Goal: Task Accomplishment & Management: Use online tool/utility

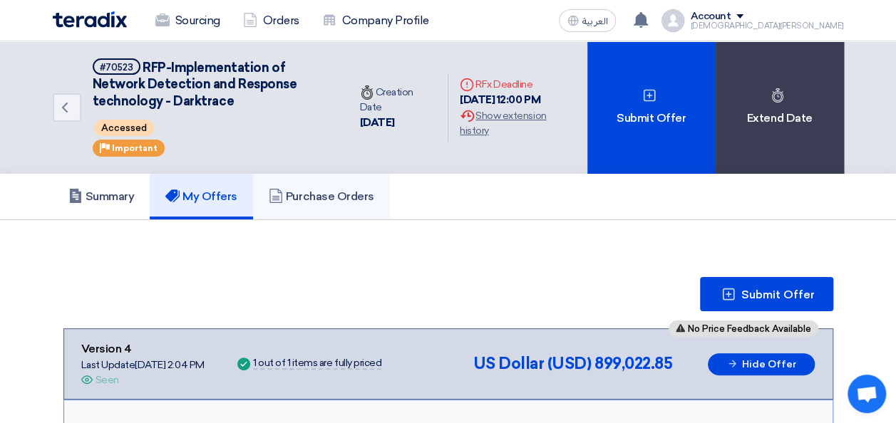
click at [306, 190] on h5 "Purchase Orders" at bounding box center [321, 197] width 105 height 14
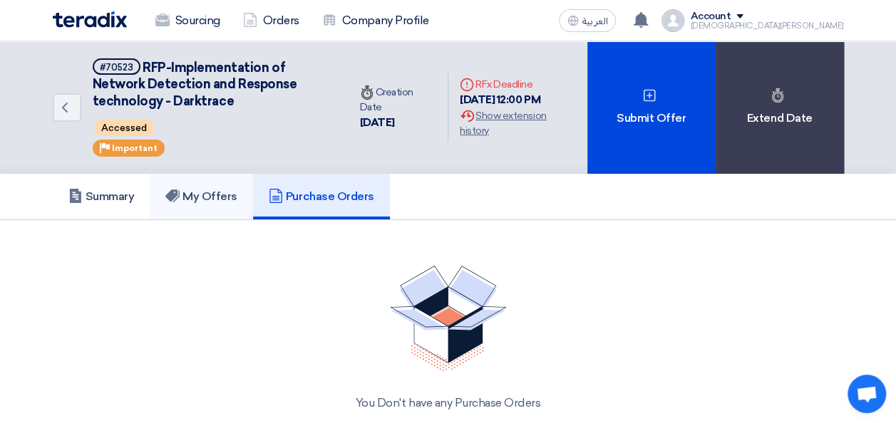
click at [200, 202] on h5 "My Offers" at bounding box center [201, 197] width 72 height 14
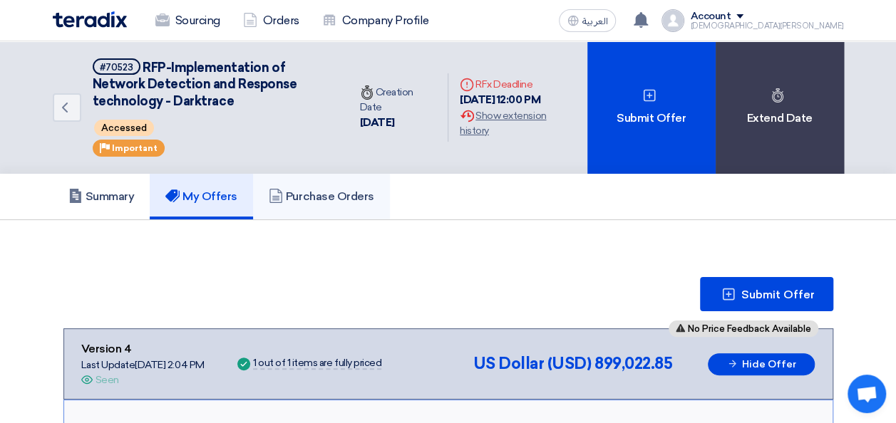
click at [312, 201] on h5 "Purchase Orders" at bounding box center [321, 197] width 105 height 14
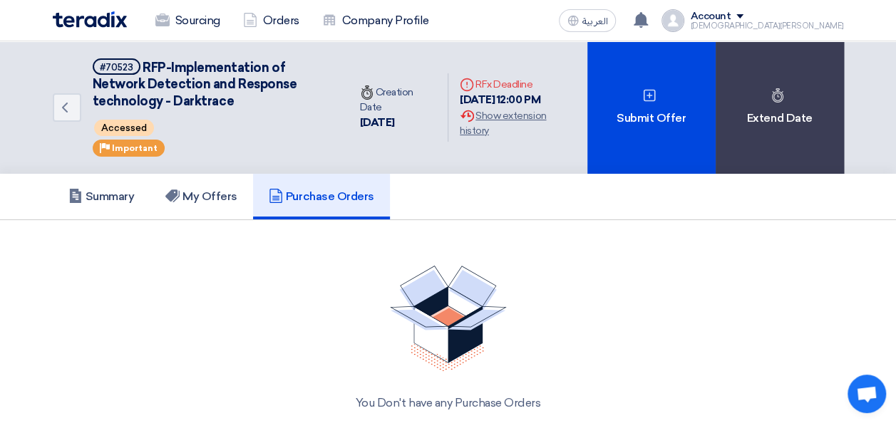
drag, startPoint x: 473, startPoint y: 80, endPoint x: 532, endPoint y: 84, distance: 58.6
click at [532, 84] on div "Deadline RFx Deadline" at bounding box center [517, 84] width 115 height 15
drag, startPoint x: 537, startPoint y: 84, endPoint x: 473, endPoint y: 91, distance: 64.5
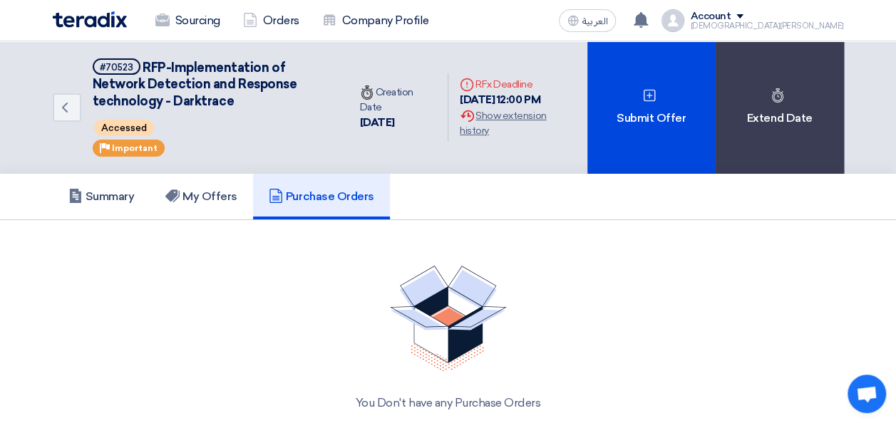
click at [473, 91] on div "Deadline RFx Deadline" at bounding box center [517, 84] width 115 height 15
click at [218, 207] on link "My Offers" at bounding box center [201, 197] width 103 height 46
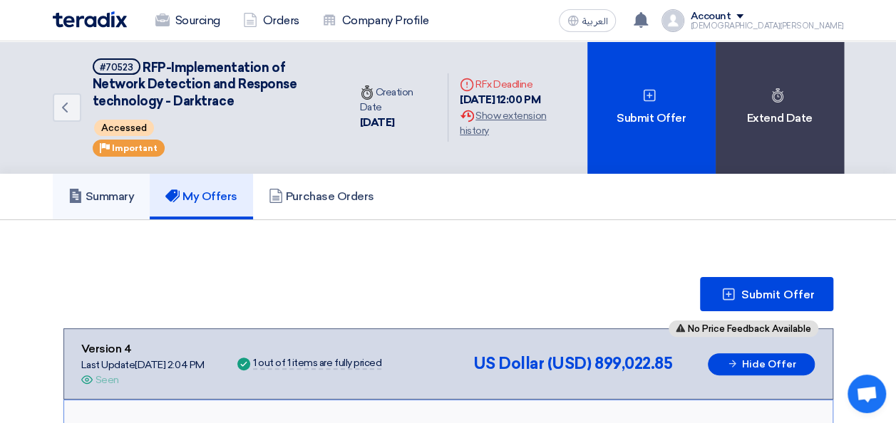
click at [114, 190] on h5 "Summary" at bounding box center [101, 197] width 66 height 14
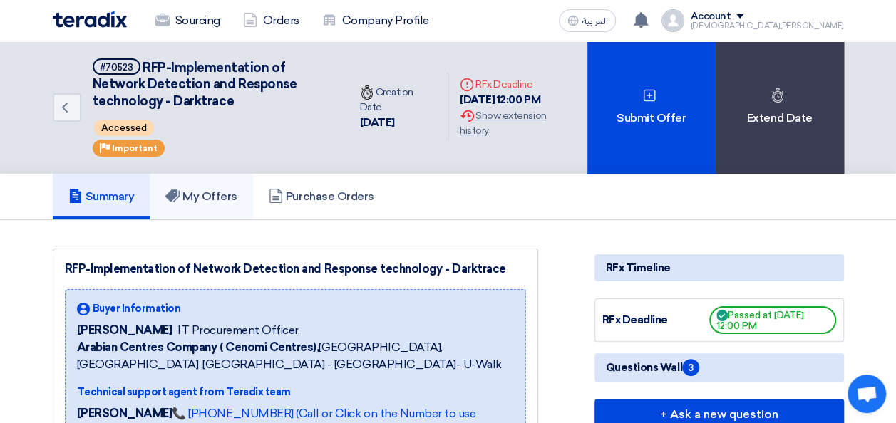
click at [225, 208] on link "My Offers" at bounding box center [201, 197] width 103 height 46
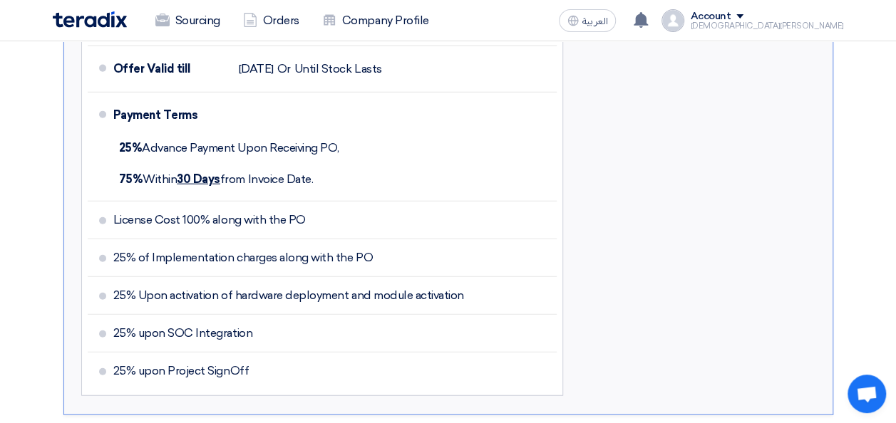
scroll to position [1646, 0]
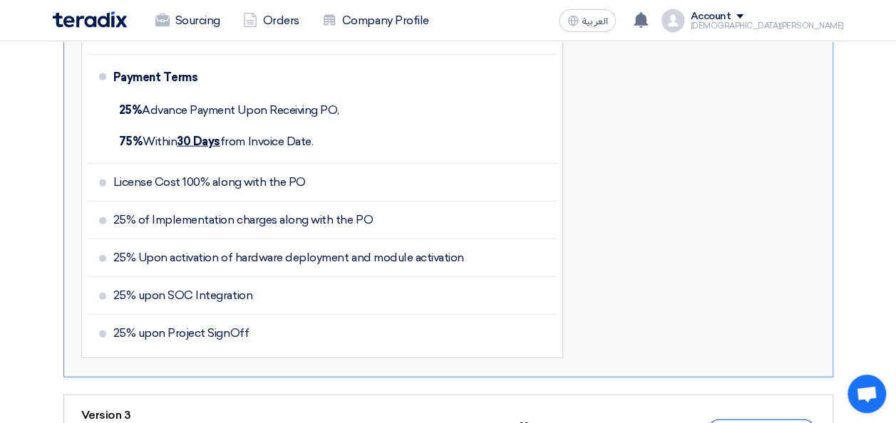
drag, startPoint x: 894, startPoint y: 287, endPoint x: 895, endPoint y: 298, distance: 11.5
drag, startPoint x: 895, startPoint y: 298, endPoint x: 883, endPoint y: 107, distance: 191.4
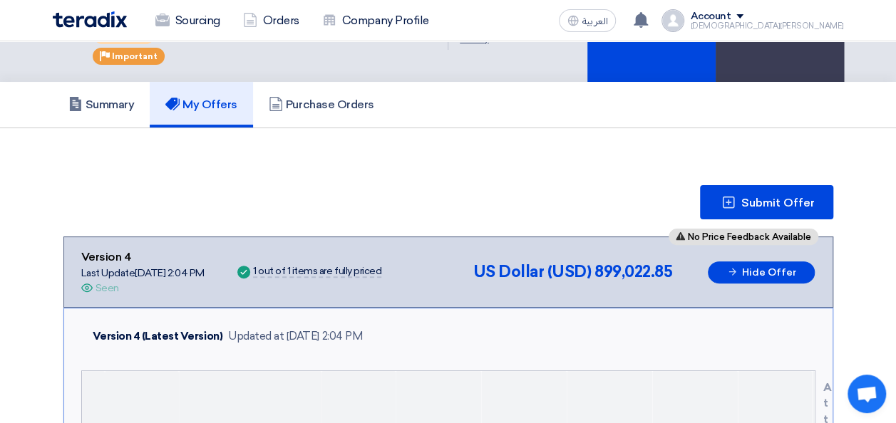
scroll to position [0, 0]
